Goal: Transaction & Acquisition: Register for event/course

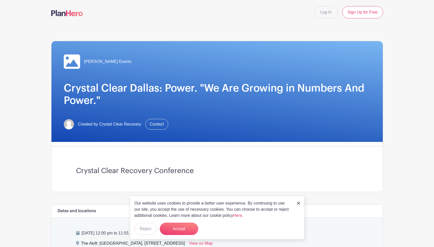
scroll to position [11, 0]
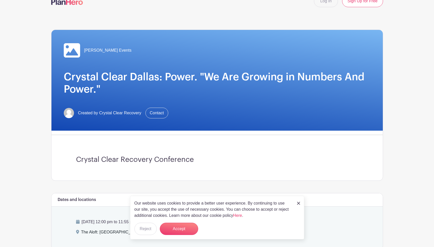
click at [298, 203] on img at bounding box center [298, 203] width 3 height 3
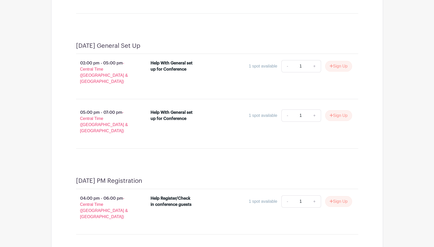
scroll to position [373, 0]
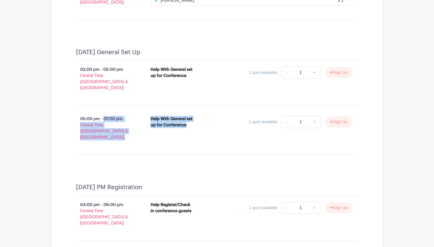
drag, startPoint x: 78, startPoint y: 116, endPoint x: 182, endPoint y: 136, distance: 105.5
click at [182, 136] on div "05:00 pm - 07:00 pm - Central Time (US & Canada) Help With General set up for C…" at bounding box center [217, 130] width 306 height 41
copy div "05:00 pm - 07:00 pm - Central Time (US & Canada) Help With General set up for C…"
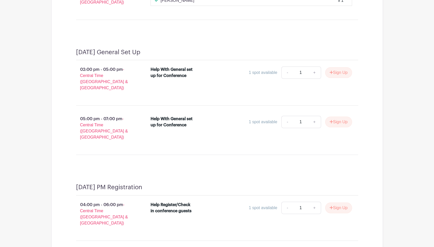
click at [133, 56] on h4 "[DATE] General Set Up" at bounding box center [108, 52] width 64 height 7
drag, startPoint x: 144, startPoint y: 57, endPoint x: 72, endPoint y: 57, distance: 71.9
click at [72, 57] on div "Friday General Set Up 02:00 pm - 05:00 pm - Central Time (US & Canada) Help Wit…" at bounding box center [217, 103] width 306 height 135
copy div "[DATE] General Set Up"
click at [336, 127] on button "Sign Up" at bounding box center [338, 122] width 27 height 11
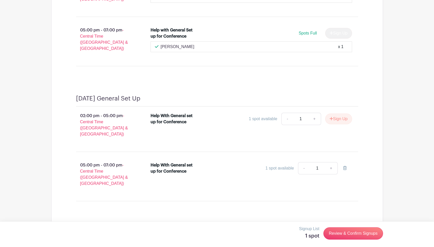
scroll to position [353, 0]
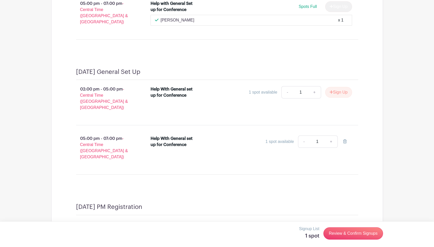
click at [333, 146] on link "+" at bounding box center [330, 142] width 13 height 12
click at [331, 145] on link "+" at bounding box center [330, 142] width 13 height 12
click at [283, 98] on link "-" at bounding box center [287, 92] width 12 height 12
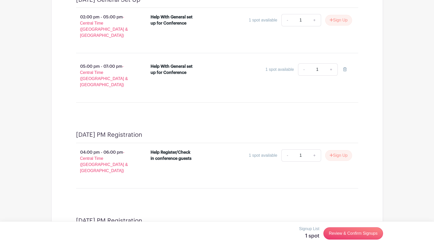
scroll to position [316, 0]
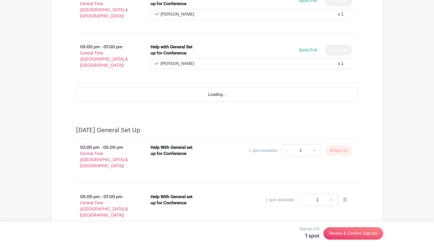
scroll to position [357, 0]
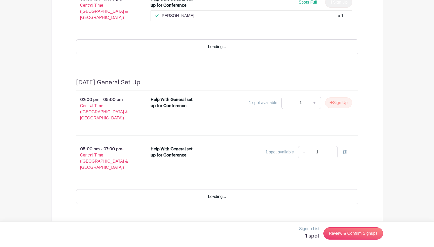
click at [313, 109] on link "+" at bounding box center [314, 103] width 13 height 12
click at [329, 156] on link "+" at bounding box center [330, 152] width 13 height 12
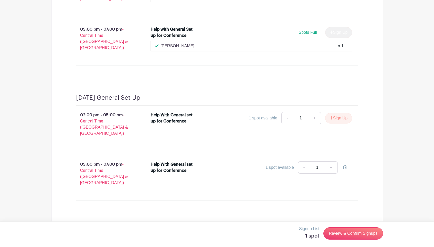
scroll to position [331, 0]
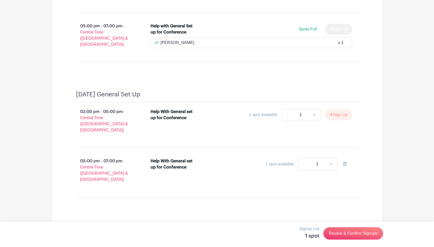
click at [315, 121] on link "+" at bounding box center [314, 115] width 13 height 12
click at [313, 121] on link "+" at bounding box center [314, 115] width 13 height 12
click at [340, 120] on button "Sign Up" at bounding box center [338, 114] width 27 height 11
click at [341, 120] on div "Sign Up" at bounding box center [336, 114] width 31 height 11
click at [345, 166] on icon at bounding box center [345, 164] width 4 height 4
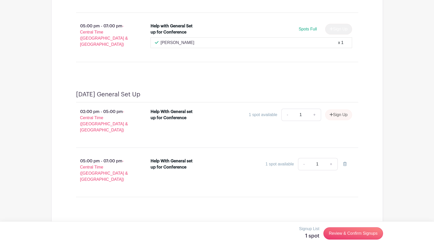
click at [338, 120] on div "Sign Up" at bounding box center [336, 114] width 31 height 11
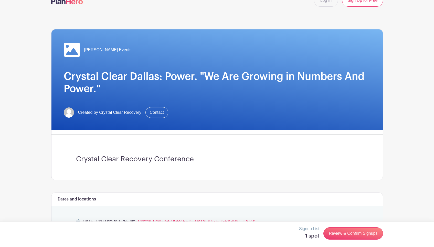
scroll to position [0, 0]
